Goal: Navigation & Orientation: Locate item on page

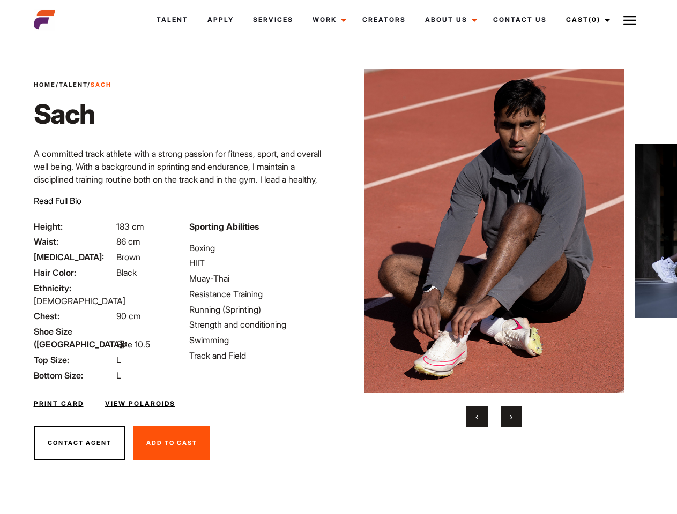
click at [585, 20] on link "Cast (0)" at bounding box center [586, 19] width 60 height 29
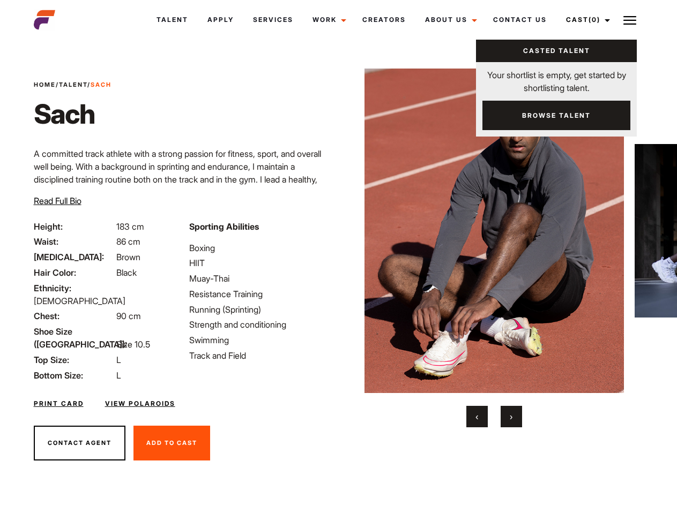
click at [629, 20] on img at bounding box center [629, 20] width 13 height 13
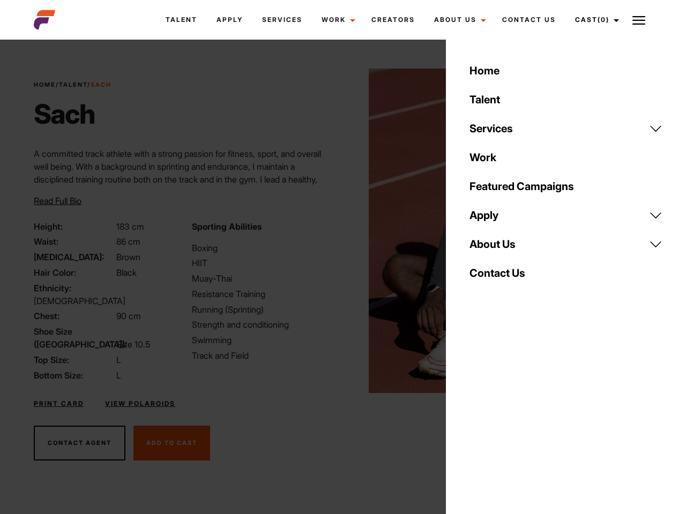
click at [493, 248] on img at bounding box center [499, 231] width 260 height 325
click at [338, 231] on div "Sporting Abilities Boxing HIIT Muay-Thai Resistance Training Running (Sprinting…" at bounding box center [264, 301] width 158 height 162
click at [477, 417] on div "Home Talent Services Talent Casting Photography Videography Creative Hair and M…" at bounding box center [566, 257] width 240 height 514
click at [511, 417] on div "Home Talent Services Talent Casting Photography Videography Creative Hair and M…" at bounding box center [566, 257] width 240 height 514
